Goal: Task Accomplishment & Management: Manage account settings

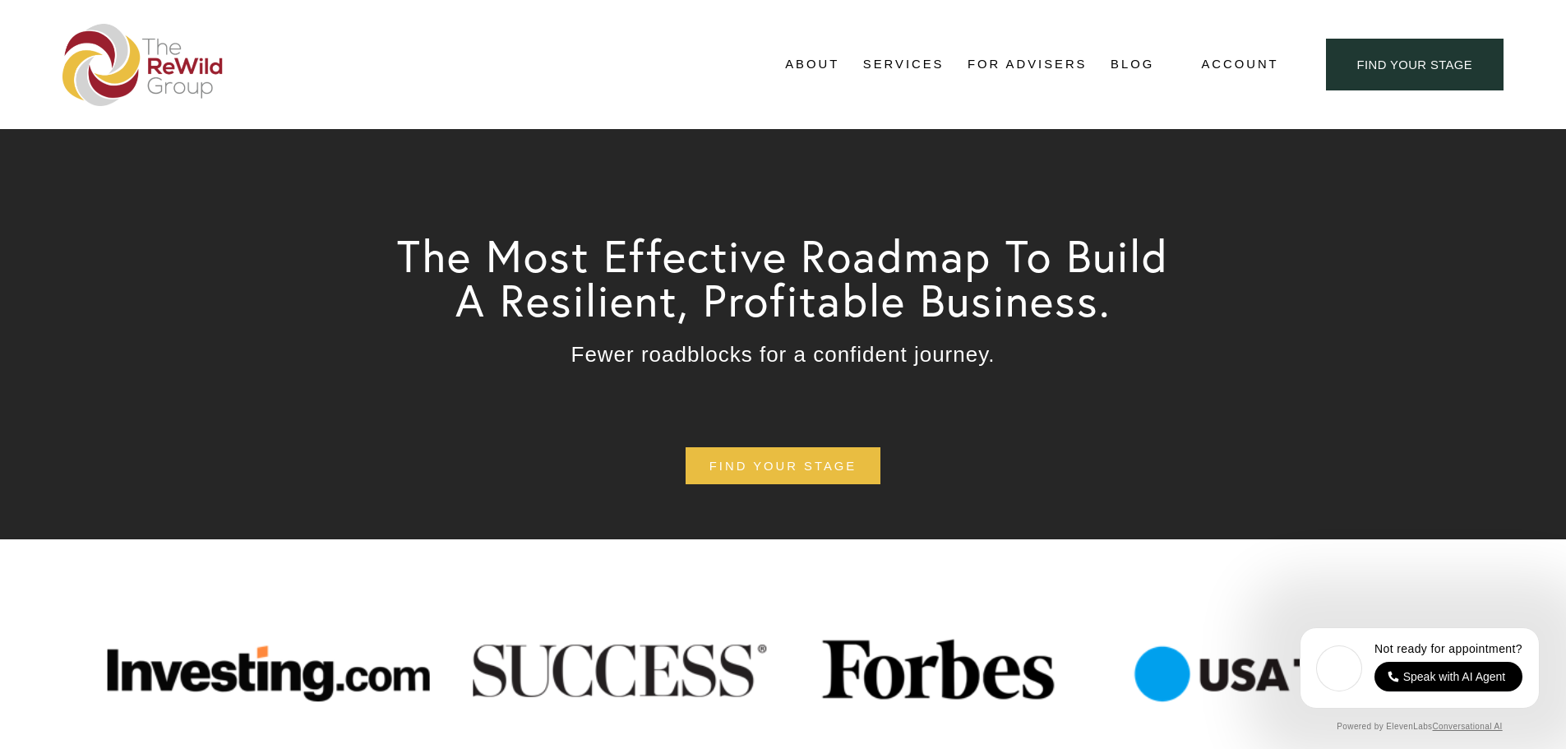
click at [1245, 66] on span "Account" at bounding box center [1239, 64] width 77 height 22
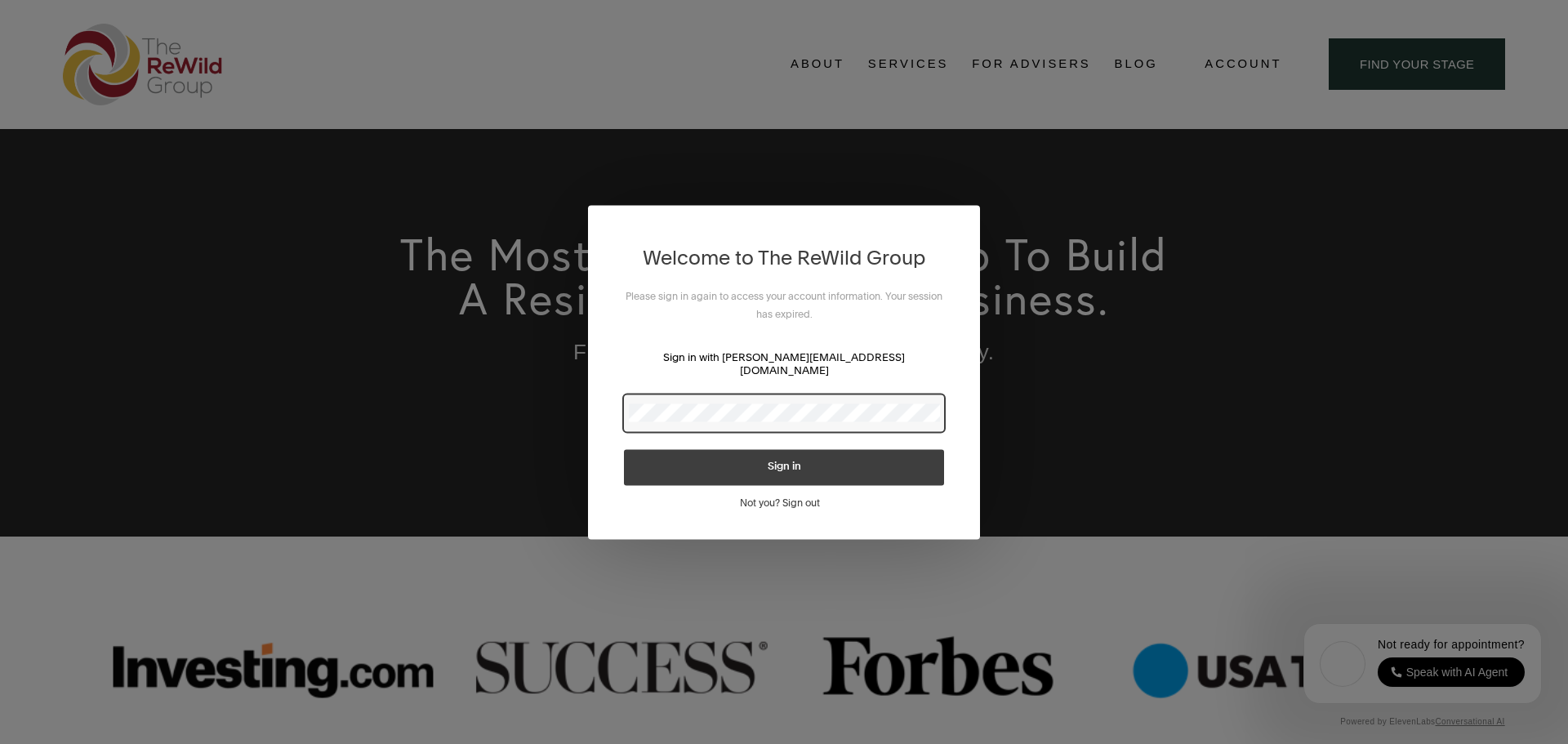
click at [668, 316] on h3 "Please sign in again to access your account information. Your session has expir…" at bounding box center [784, 305] width 320 height 36
click at [587, 413] on div "Welcome to The ReWild Group Please sign in again to access your account informa…" at bounding box center [784, 372] width 1568 height 744
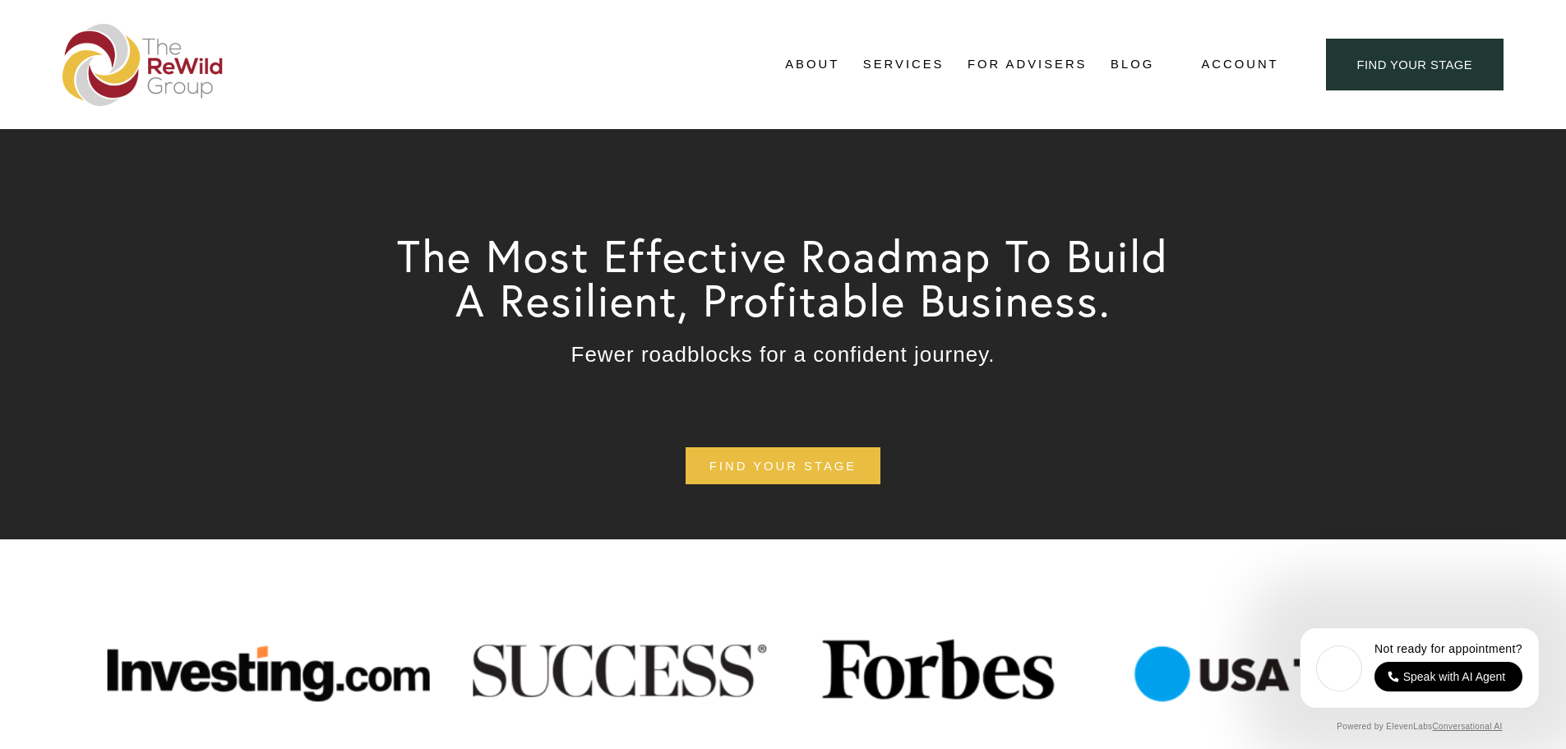
click at [1214, 71] on span "Account" at bounding box center [1239, 64] width 77 height 22
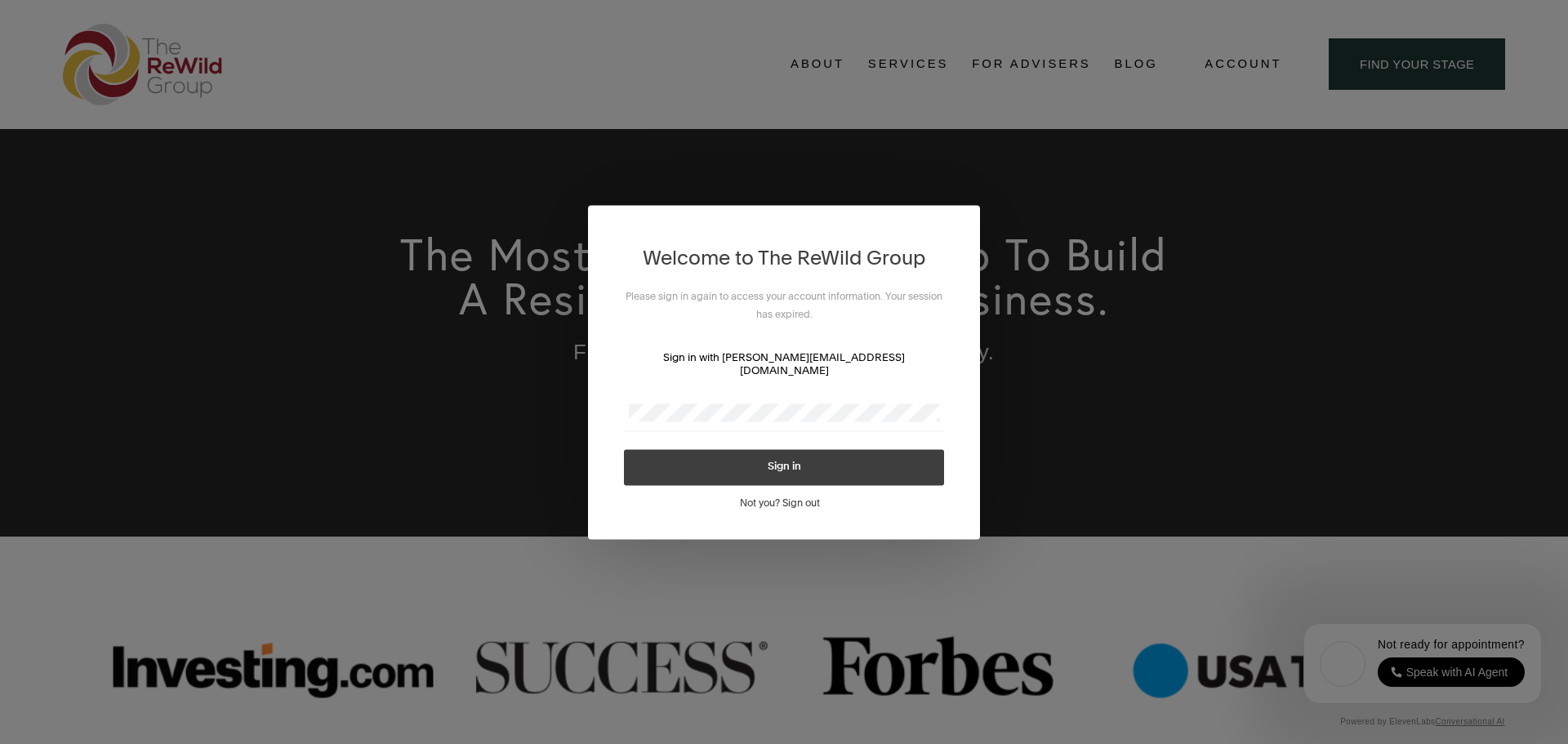
click at [745, 465] on button "Sign in" at bounding box center [784, 467] width 320 height 36
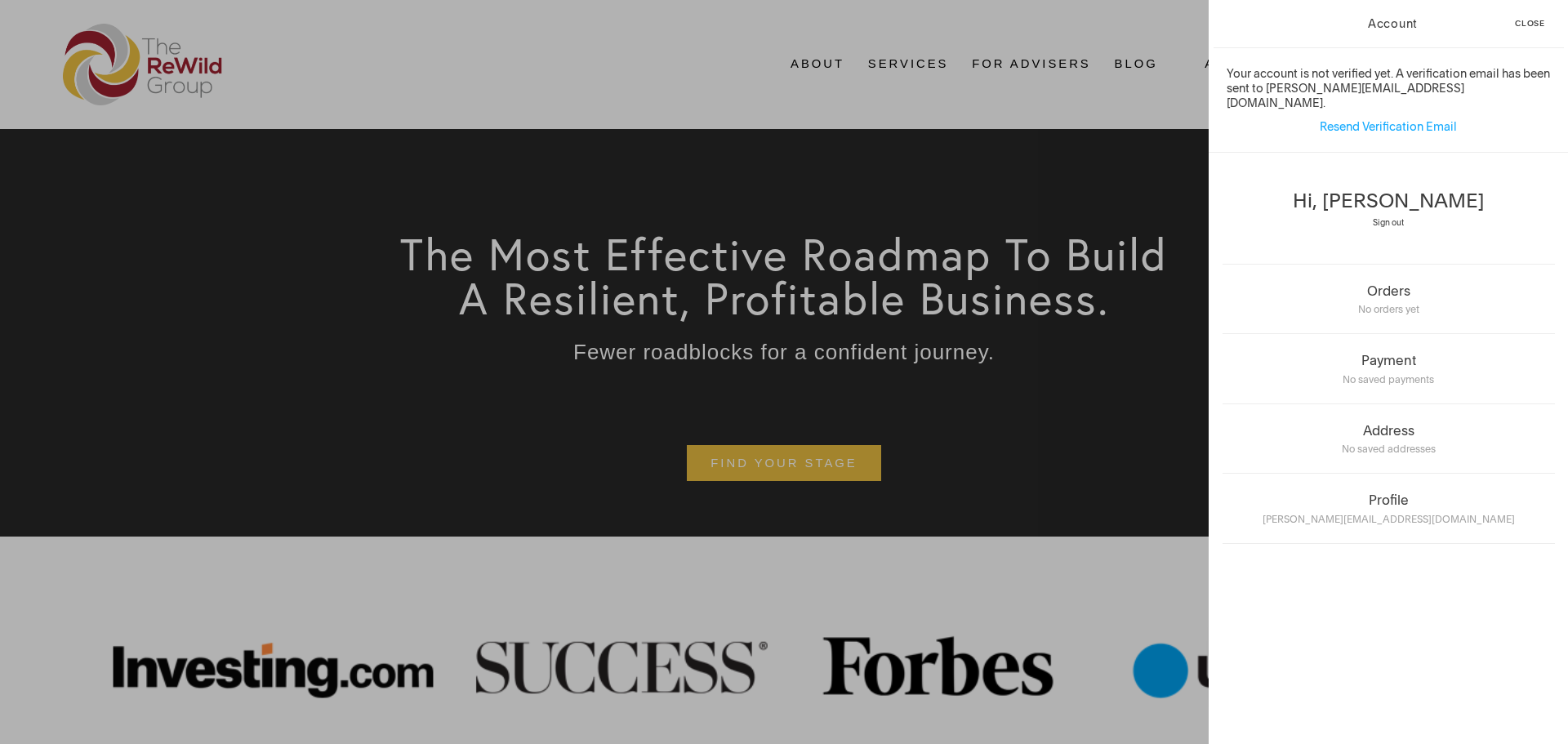
click at [1526, 29] on button "Close" at bounding box center [1529, 24] width 49 height 48
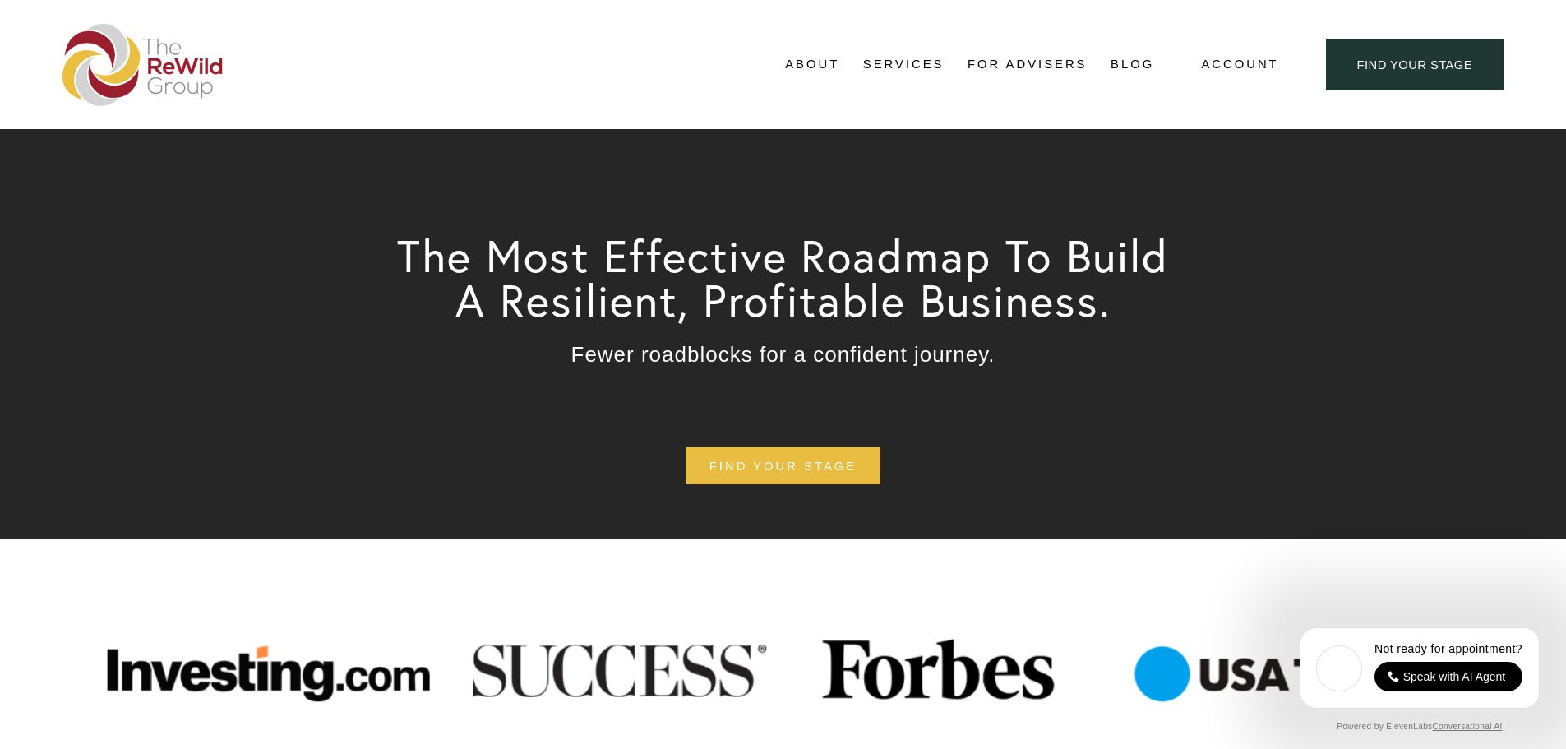
click at [1242, 61] on span "Account" at bounding box center [1239, 64] width 77 height 22
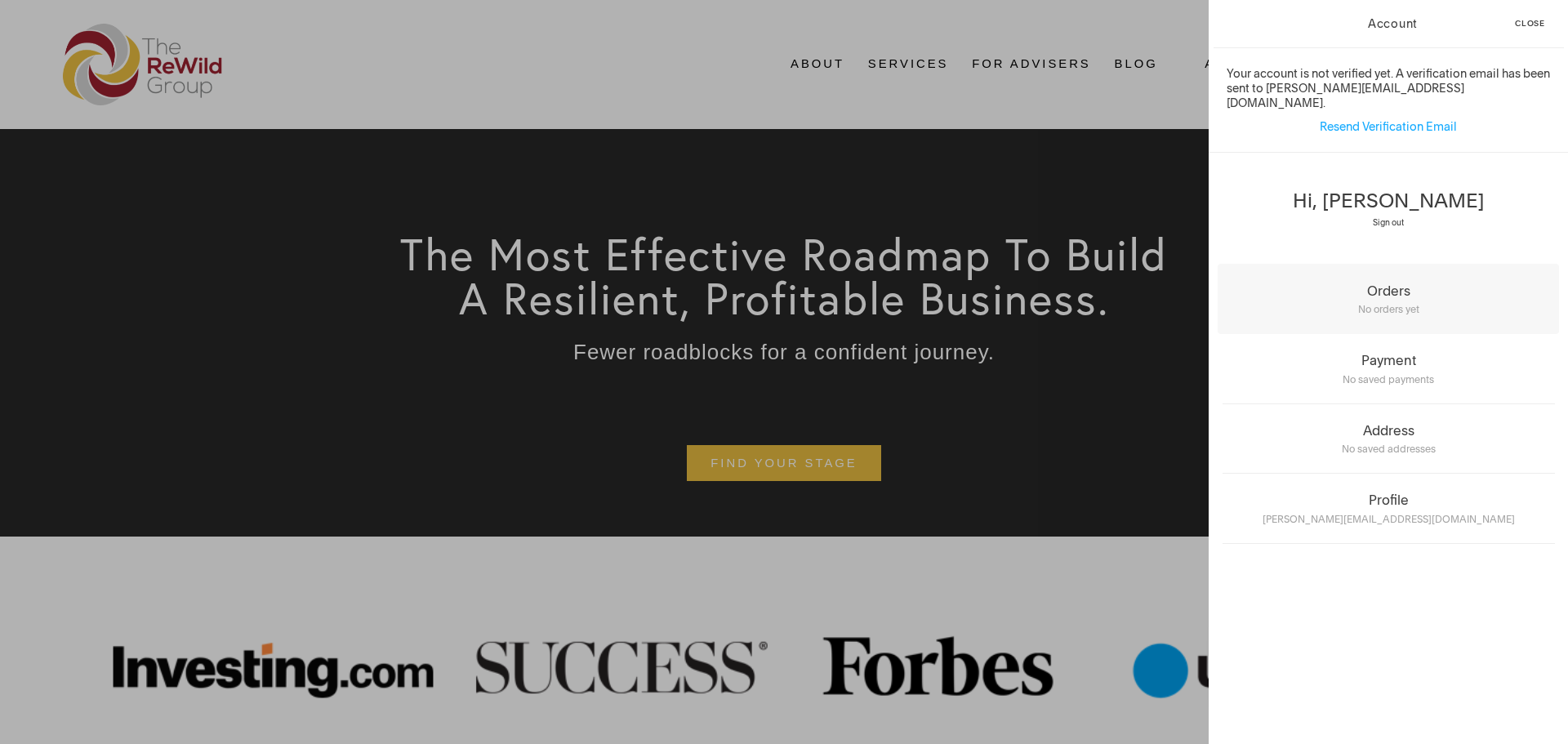
click at [1380, 299] on div "No orders yet" at bounding box center [1388, 307] width 333 height 17
click at [1253, 25] on span "Back" at bounding box center [1251, 24] width 25 height 8
click at [1387, 282] on div "Orders" at bounding box center [1388, 290] width 333 height 16
click at [1381, 119] on span "Resend Verification Email" at bounding box center [1388, 126] width 137 height 15
click at [1531, 25] on span "Close" at bounding box center [1529, 24] width 30 height 8
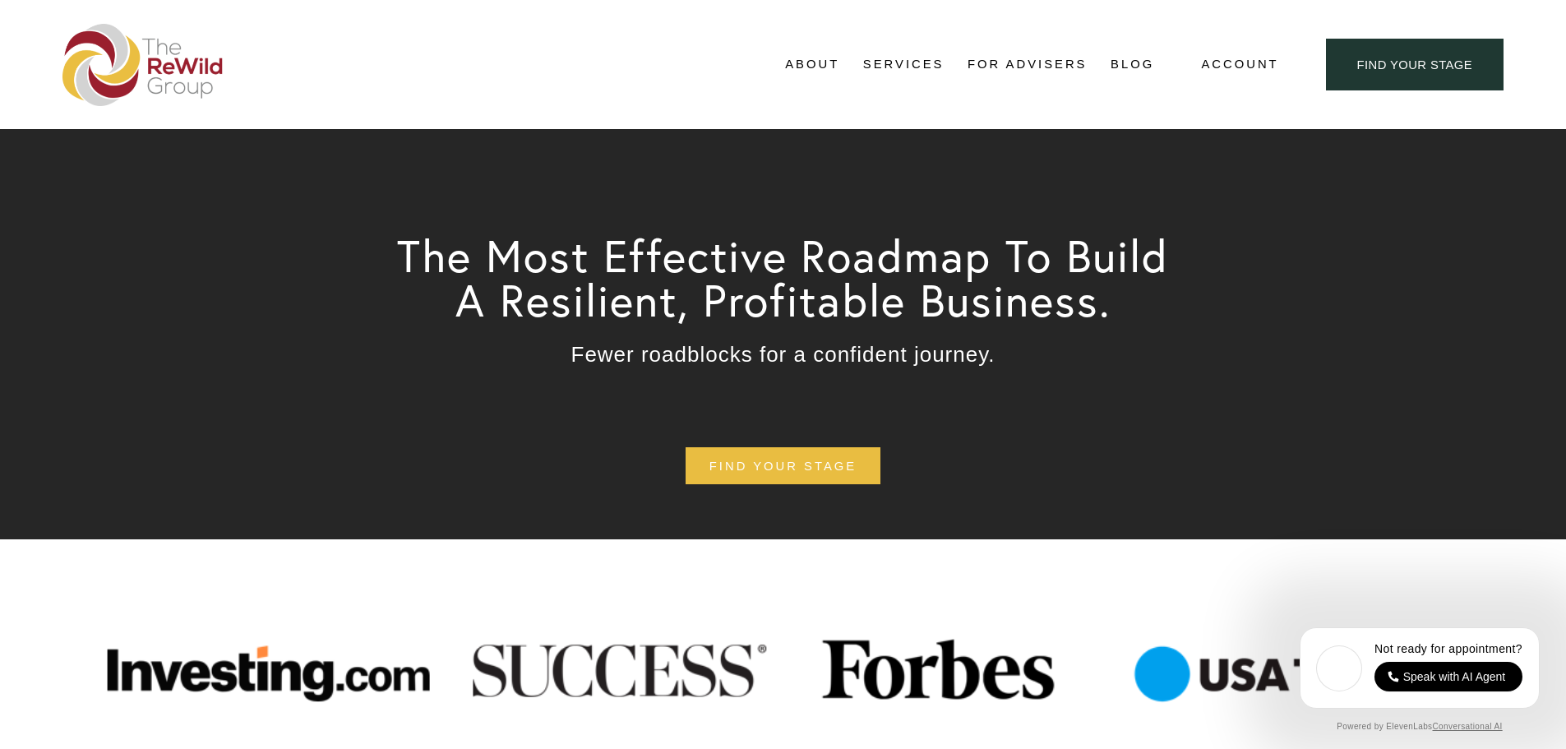
click at [0, 0] on span "Self-Guided" at bounding box center [0, 0] width 0 height 0
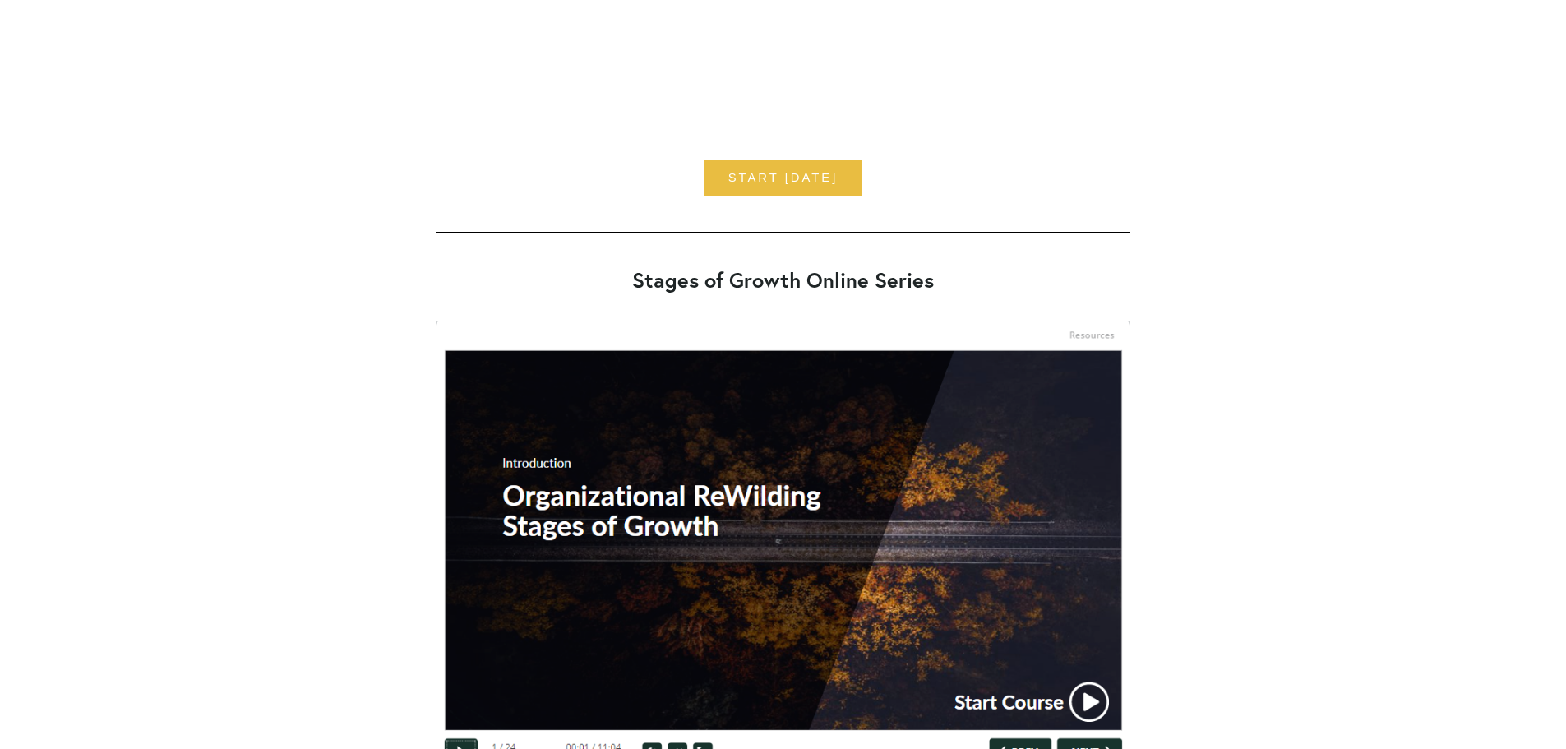
scroll to position [6907, 0]
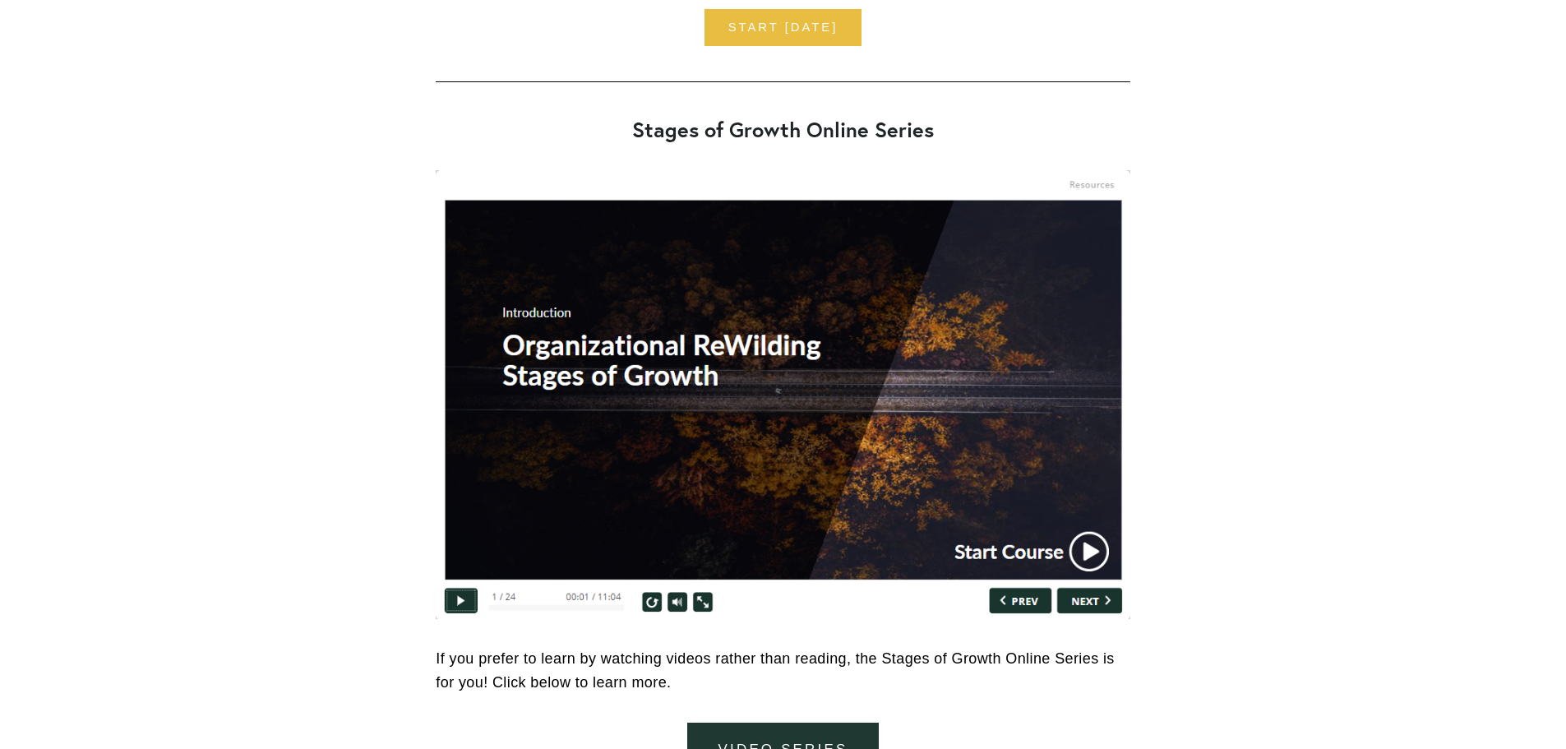
click at [804, 733] on link "video series" at bounding box center [783, 750] width 192 height 55
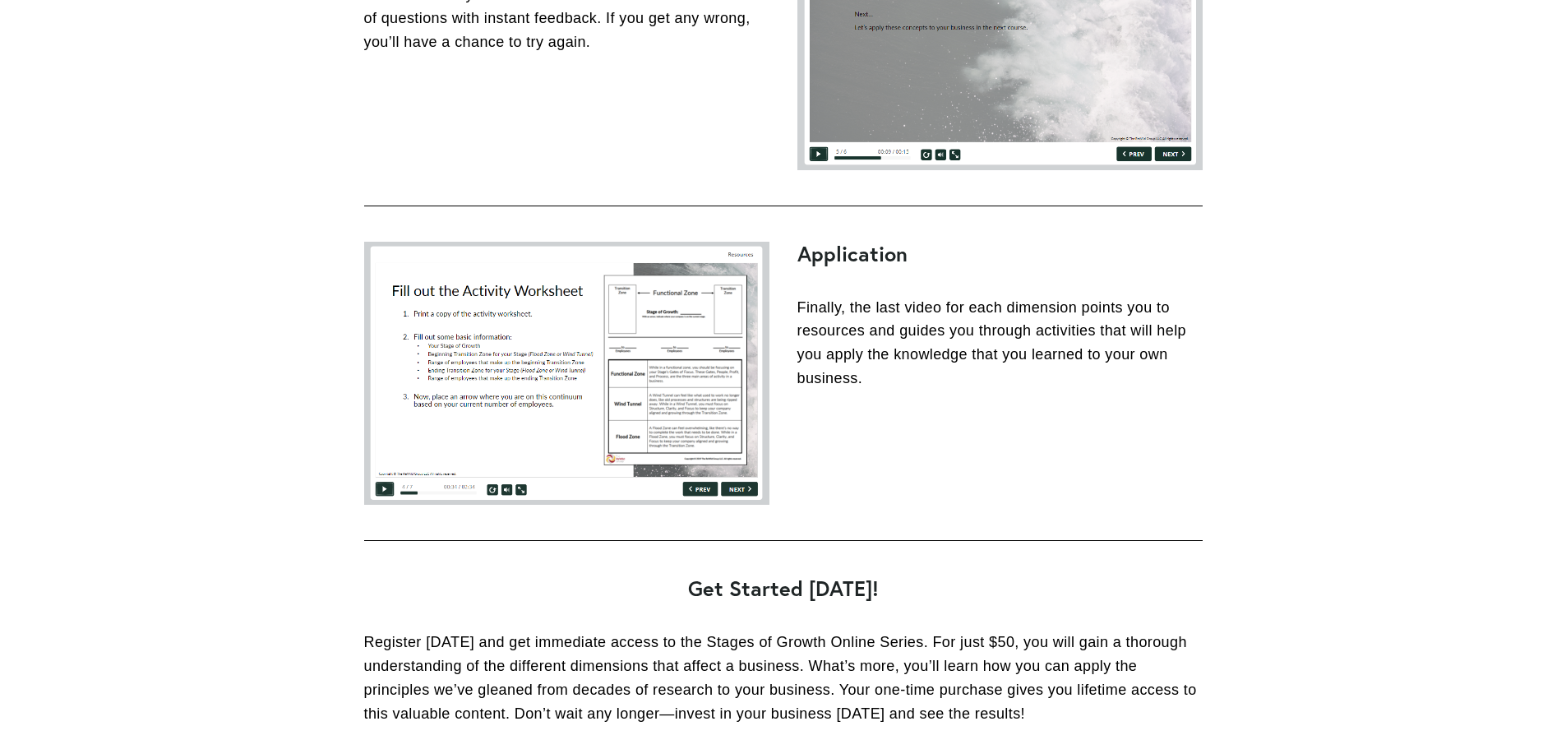
scroll to position [1891, 0]
